Goal: Task Accomplishment & Management: Use online tool/utility

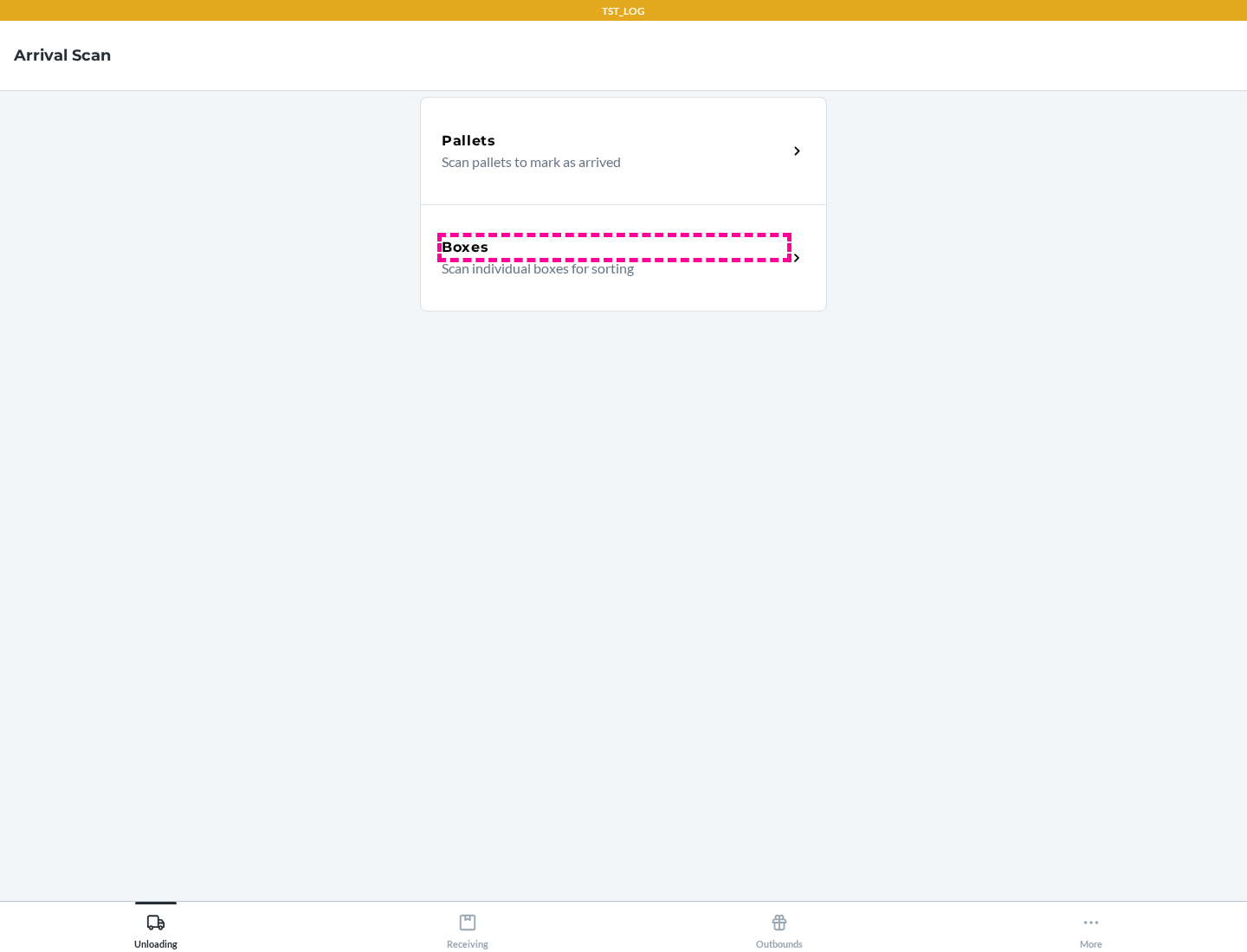
click at [614, 248] on div "Boxes" at bounding box center [614, 247] width 345 height 21
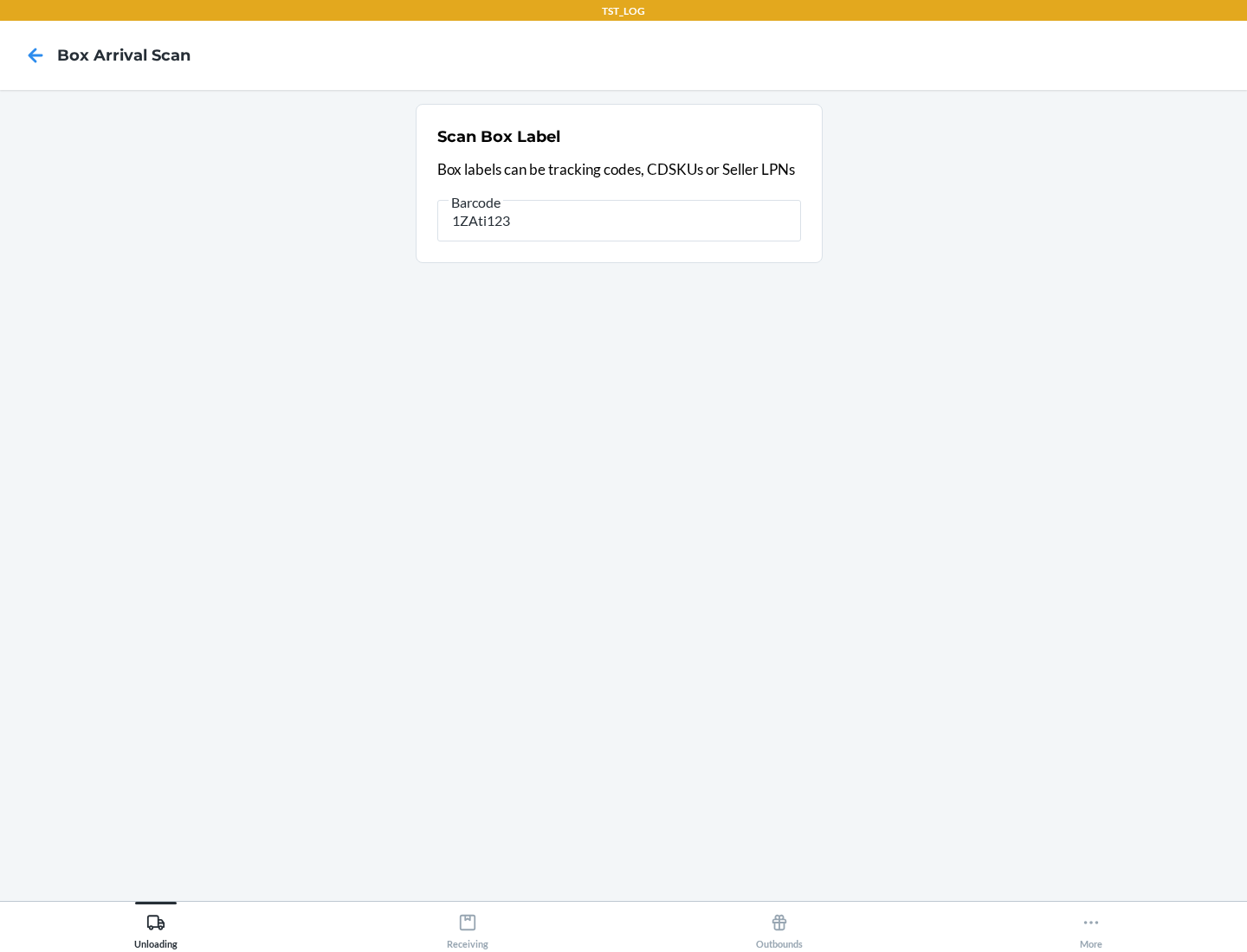
type input "1ZAti123"
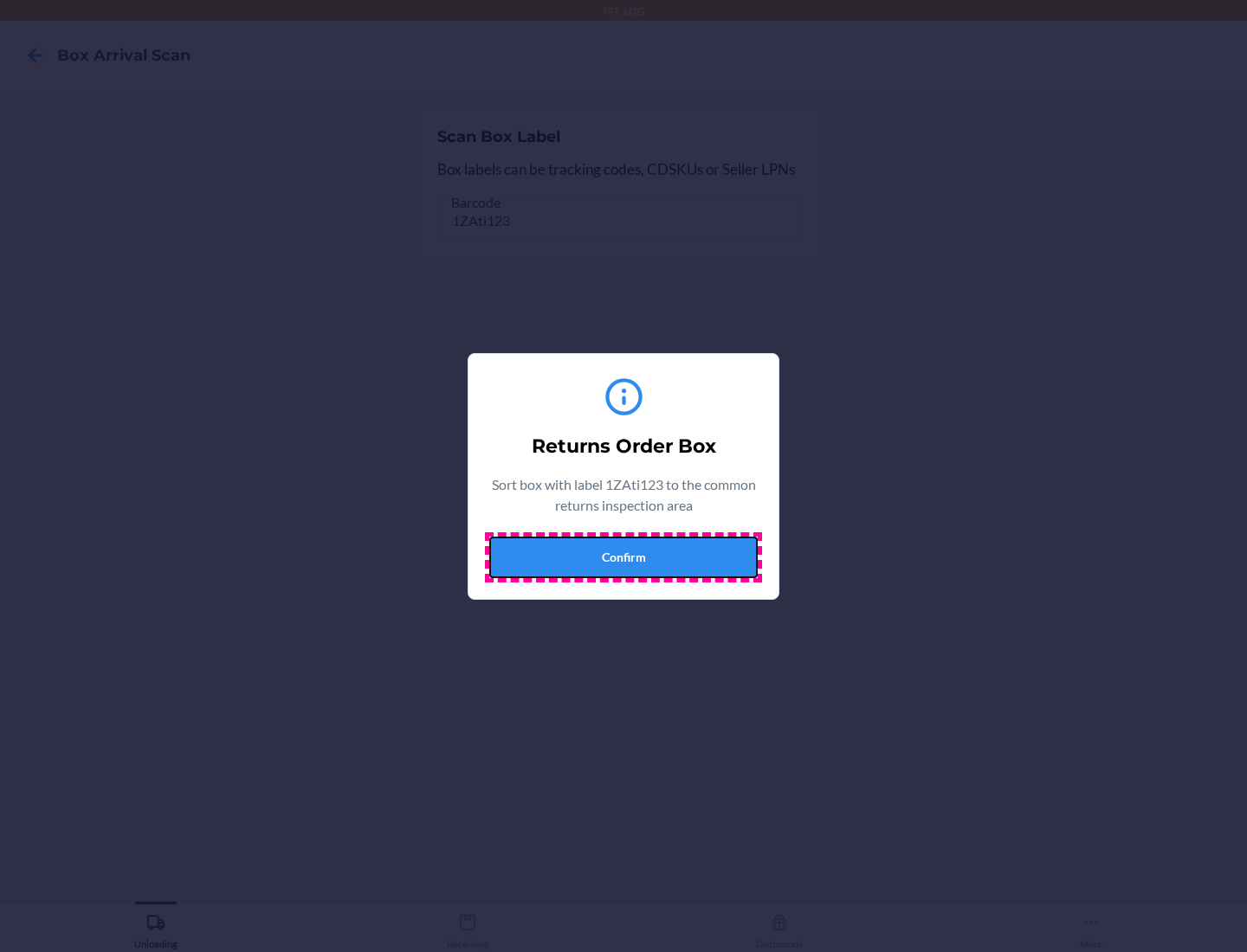
click at [623, 557] on button "Confirm" at bounding box center [623, 558] width 269 height 42
